Goal: Task Accomplishment & Management: Manage account settings

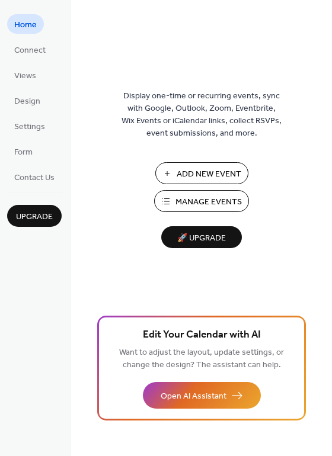
click at [224, 204] on span "Manage Events" at bounding box center [208, 202] width 66 height 12
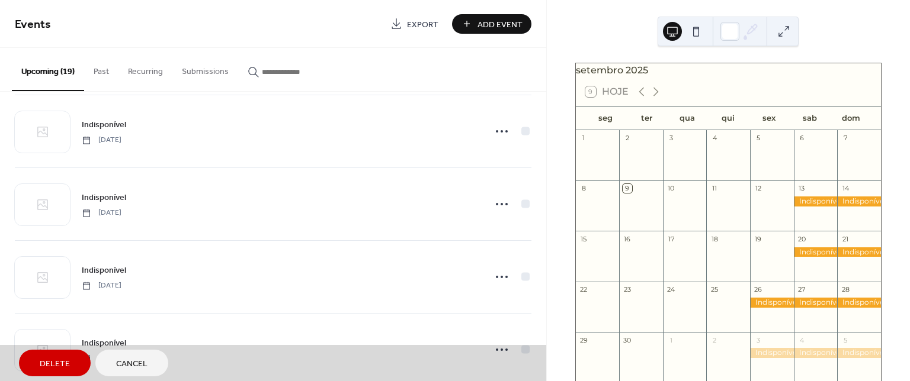
scroll to position [307, 0]
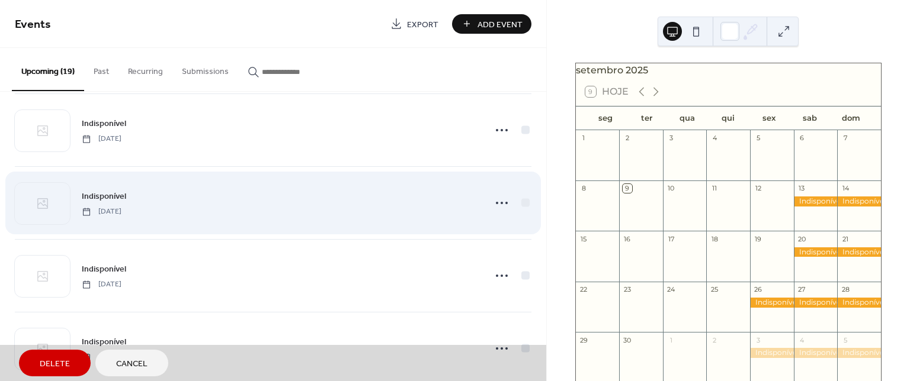
click at [502, 205] on div "Indisponível [DATE]" at bounding box center [273, 202] width 516 height 73
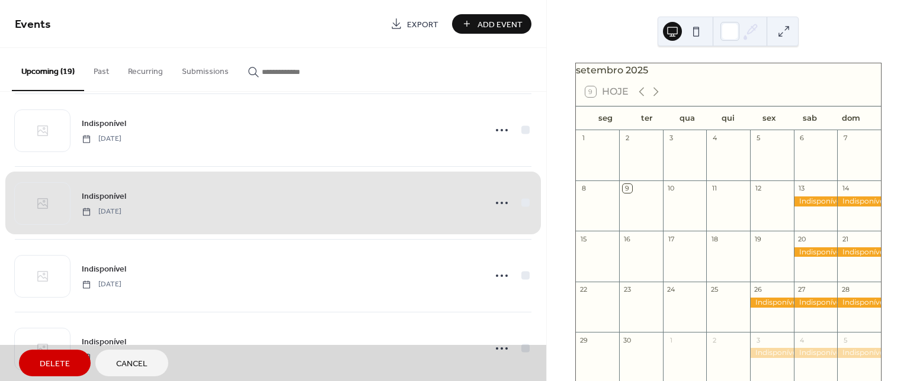
click at [494, 204] on div "Indisponível [DATE]" at bounding box center [273, 202] width 516 height 73
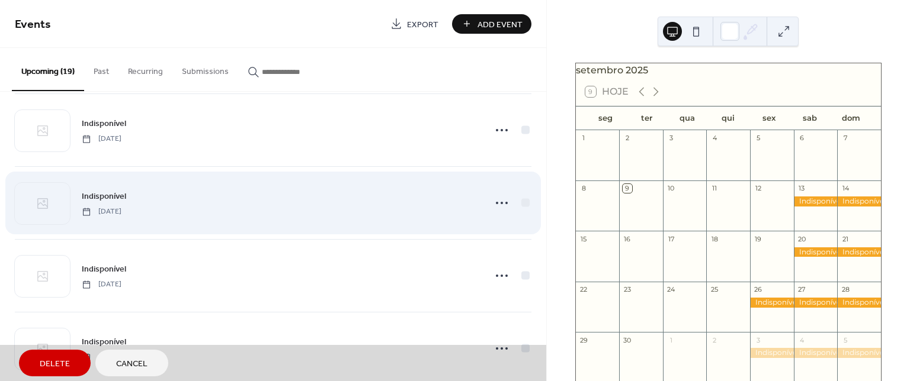
click at [496, 208] on div "Indisponível [DATE]" at bounding box center [273, 202] width 516 height 73
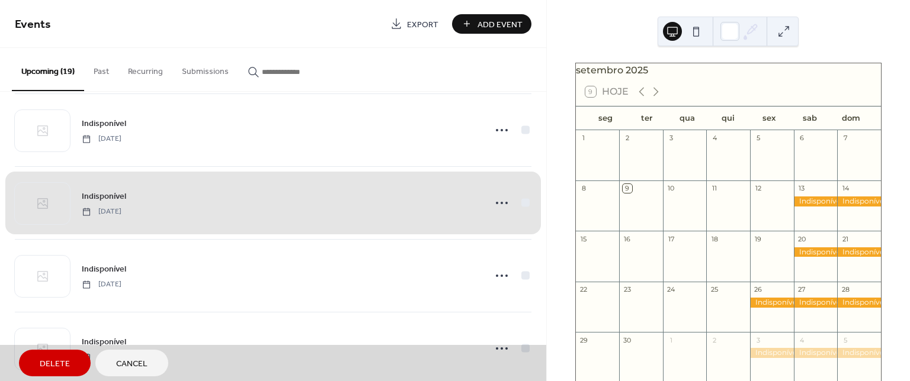
click at [497, 207] on div "Indisponível [DATE]" at bounding box center [273, 202] width 516 height 73
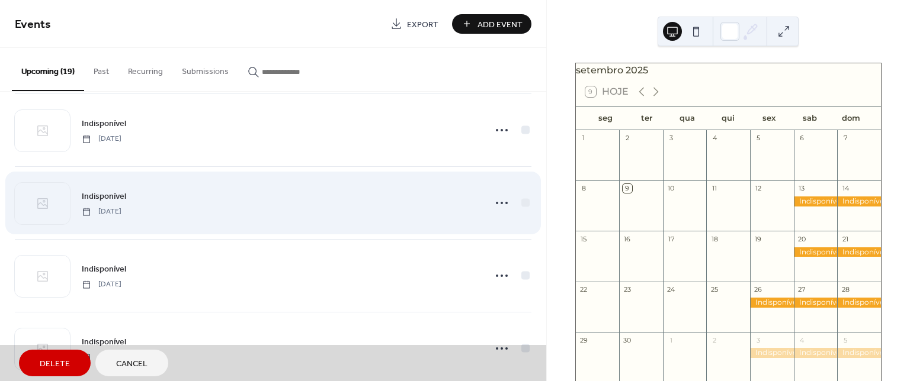
click at [182, 188] on div "Indisponível [DATE]" at bounding box center [273, 202] width 516 height 73
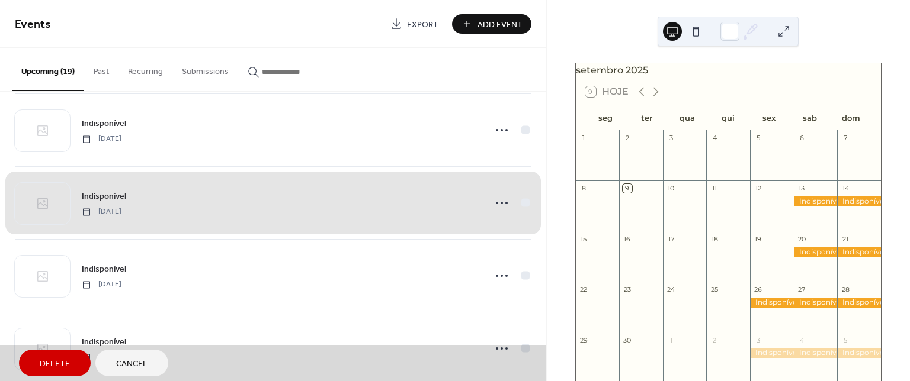
click at [63, 362] on span "Delete" at bounding box center [55, 364] width 30 height 12
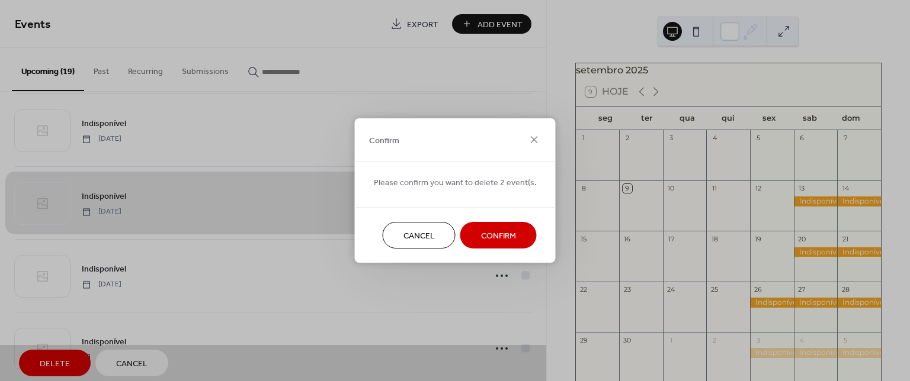
click at [415, 237] on span "Cancel" at bounding box center [418, 236] width 31 height 12
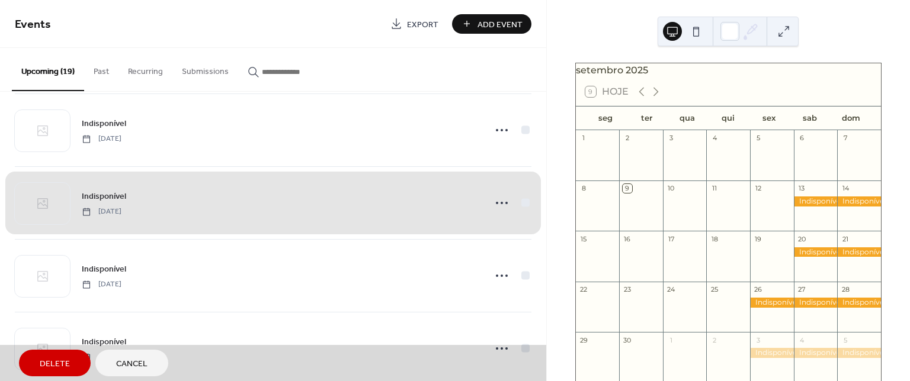
click at [524, 204] on div "Indisponível [DATE]" at bounding box center [273, 202] width 516 height 73
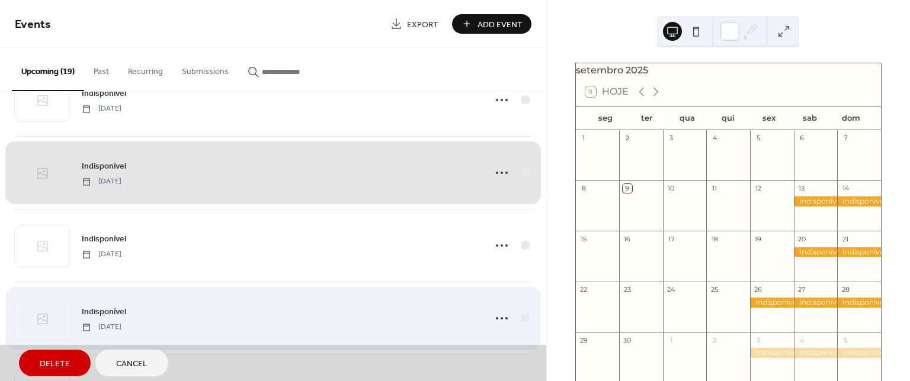
scroll to position [185, 0]
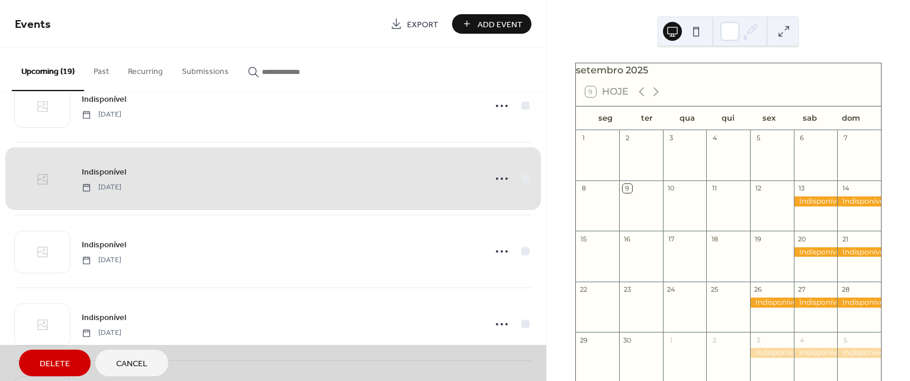
click at [515, 182] on div "Indisponível [DATE]" at bounding box center [273, 178] width 516 height 73
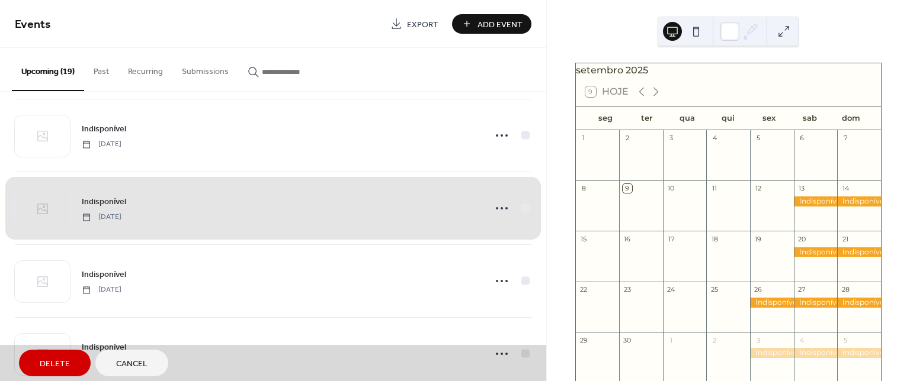
scroll to position [282, 0]
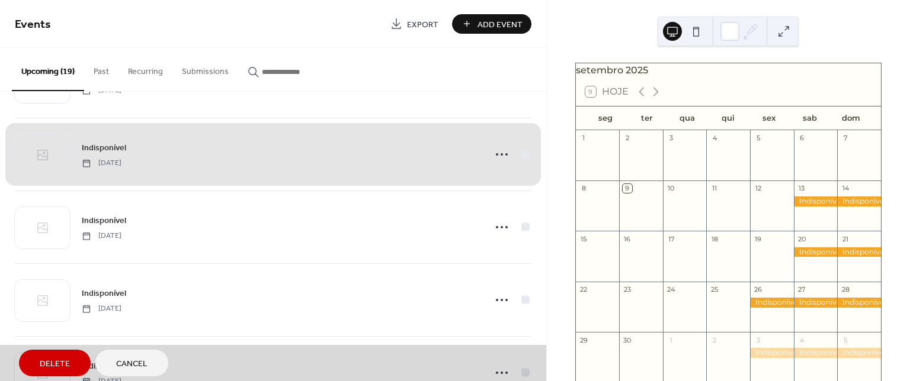
click at [525, 156] on div "Indisponível [DATE]" at bounding box center [273, 154] width 516 height 73
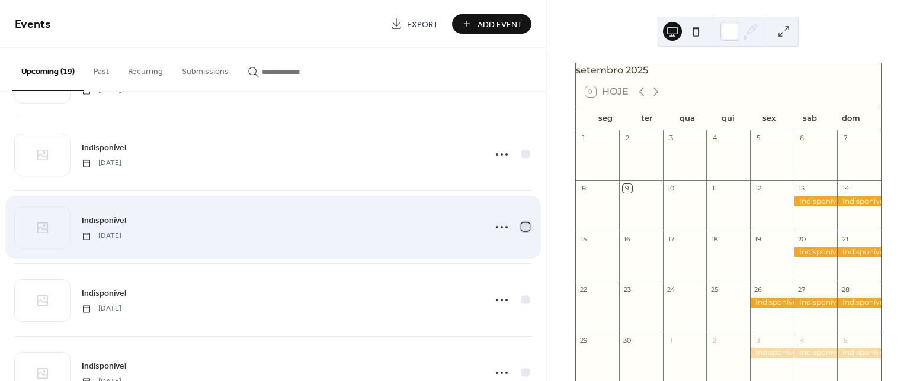
click at [521, 226] on div at bounding box center [525, 227] width 8 height 8
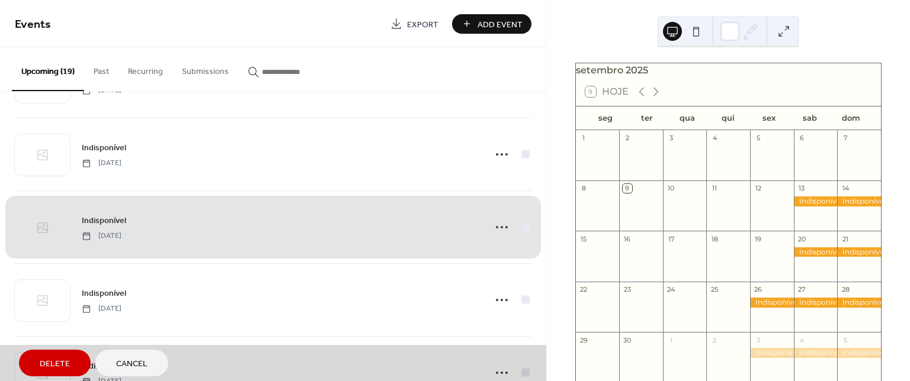
click at [65, 371] on span "Delete" at bounding box center [55, 364] width 30 height 12
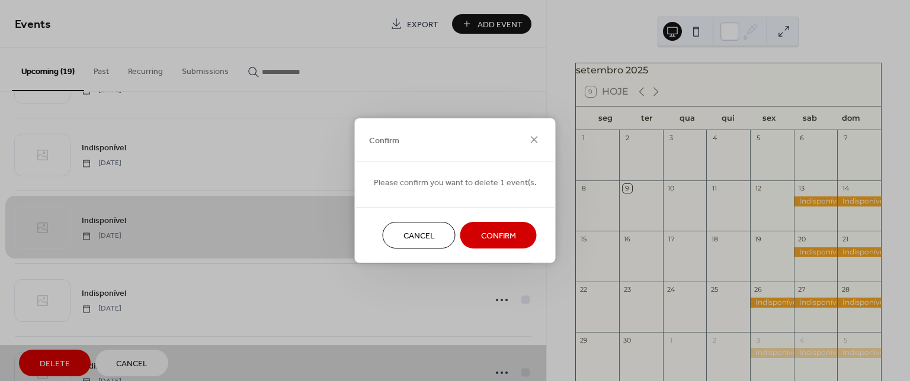
click at [497, 239] on span "Confirm" at bounding box center [498, 236] width 35 height 12
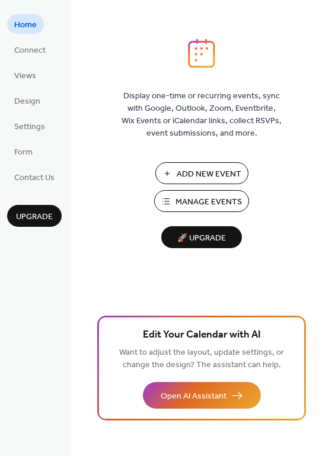
click at [201, 201] on span "Manage Events" at bounding box center [208, 202] width 66 height 12
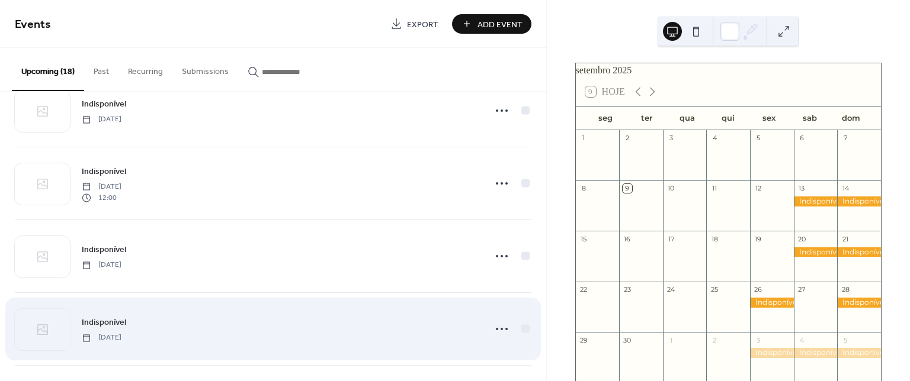
scroll to position [976, 0]
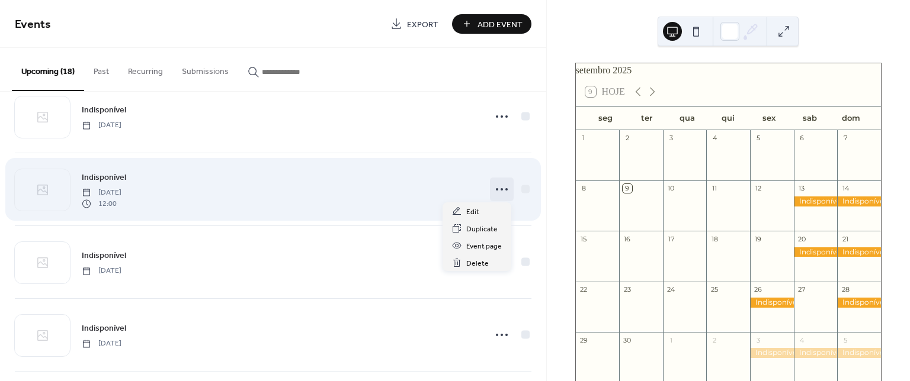
click at [500, 187] on icon at bounding box center [501, 189] width 19 height 19
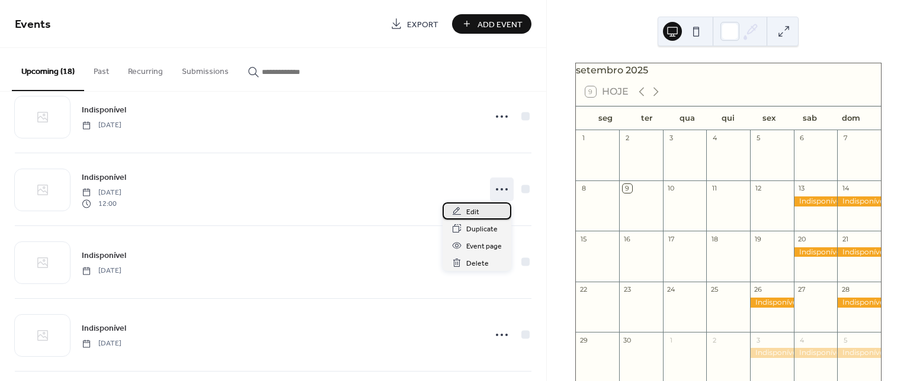
click at [487, 214] on div "Edit" at bounding box center [476, 211] width 69 height 17
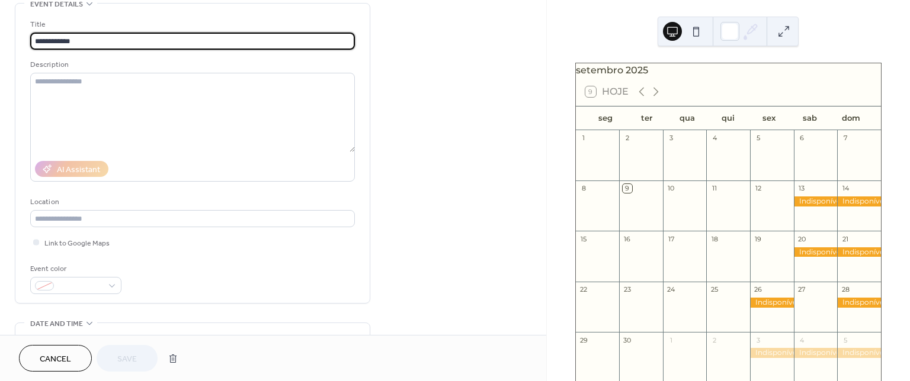
scroll to position [158, 0]
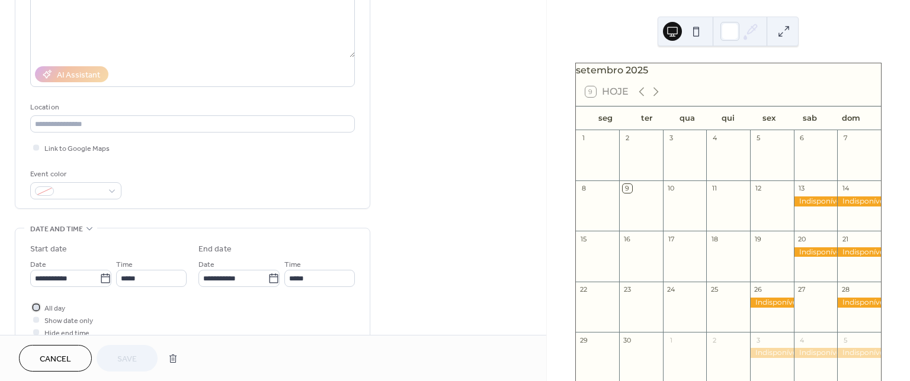
click at [33, 310] on div at bounding box center [36, 307] width 12 height 12
click at [114, 358] on button "Save" at bounding box center [127, 358] width 61 height 27
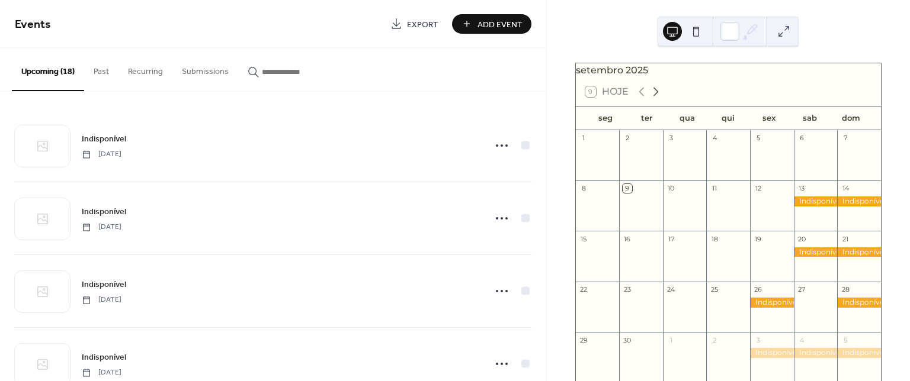
click at [655, 94] on icon at bounding box center [655, 92] width 14 height 14
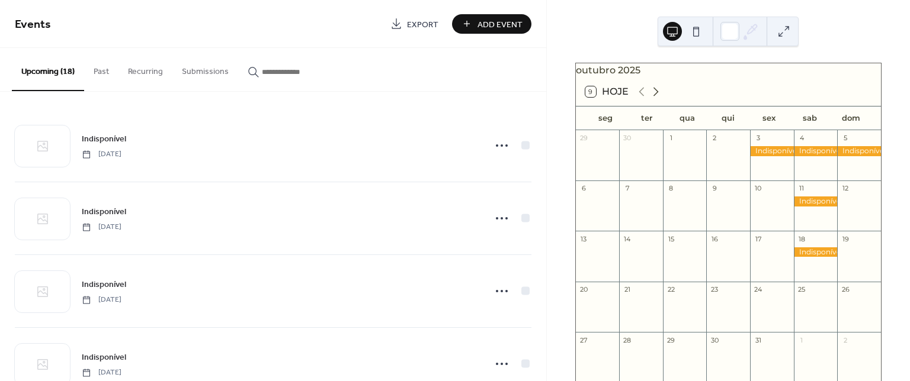
click at [655, 94] on icon at bounding box center [655, 92] width 14 height 14
click at [656, 94] on icon at bounding box center [655, 92] width 14 height 14
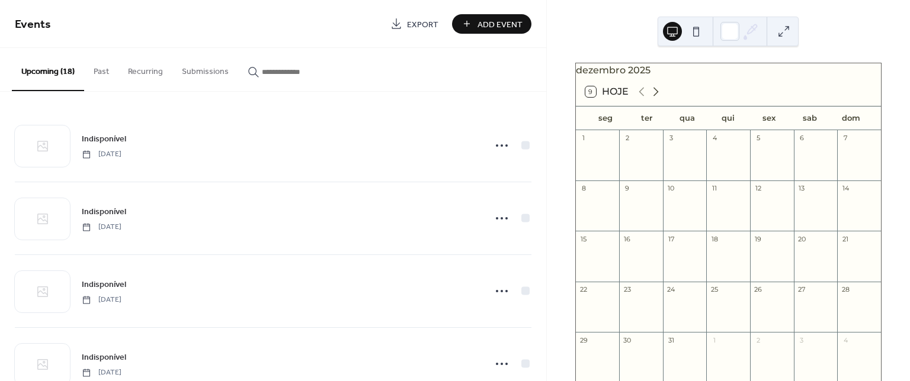
click at [657, 94] on icon at bounding box center [655, 92] width 14 height 14
click at [658, 94] on icon at bounding box center [655, 92] width 14 height 14
click at [660, 94] on icon at bounding box center [655, 92] width 14 height 14
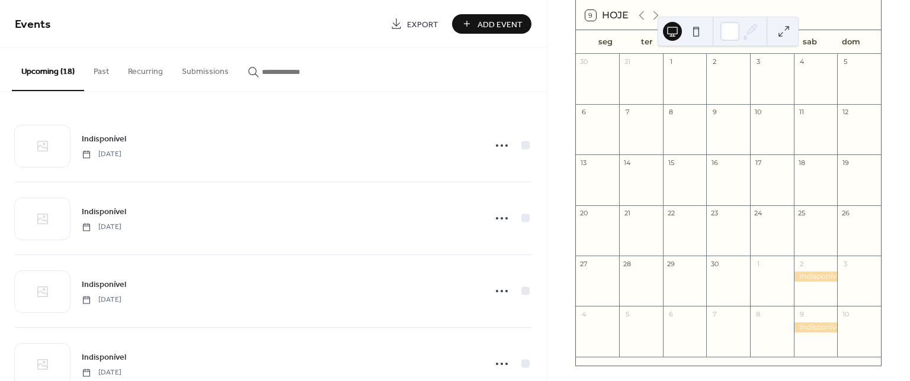
scroll to position [79, 0]
click at [653, 18] on icon at bounding box center [655, 13] width 14 height 14
click at [654, 20] on icon at bounding box center [655, 13] width 14 height 14
